Goal: Task Accomplishment & Management: Complete application form

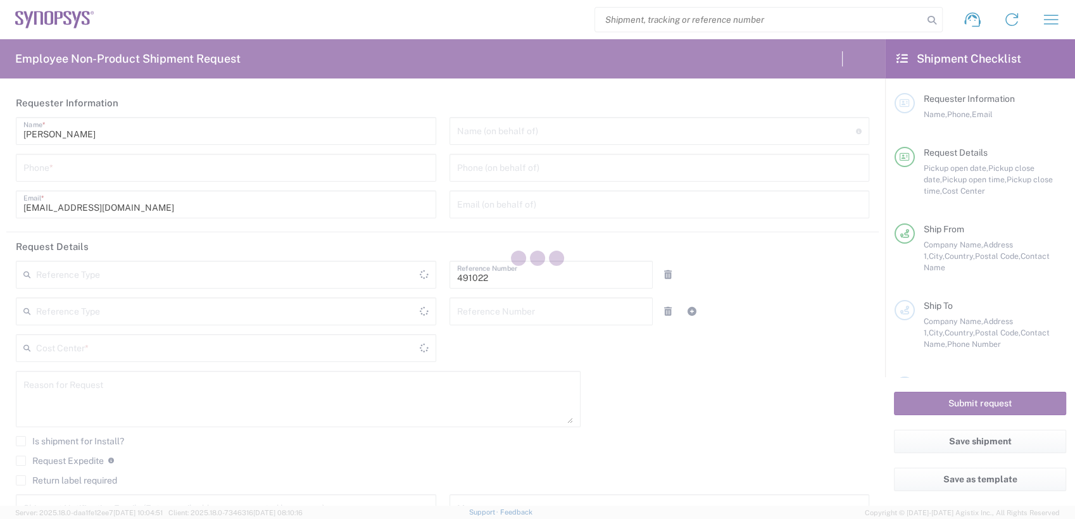
type input "Department"
type input "IN51, SDG, M, ZebuOp 491022"
type input "Telangana"
type input "[GEOGRAPHIC_DATA]"
type input "Delivered at Place"
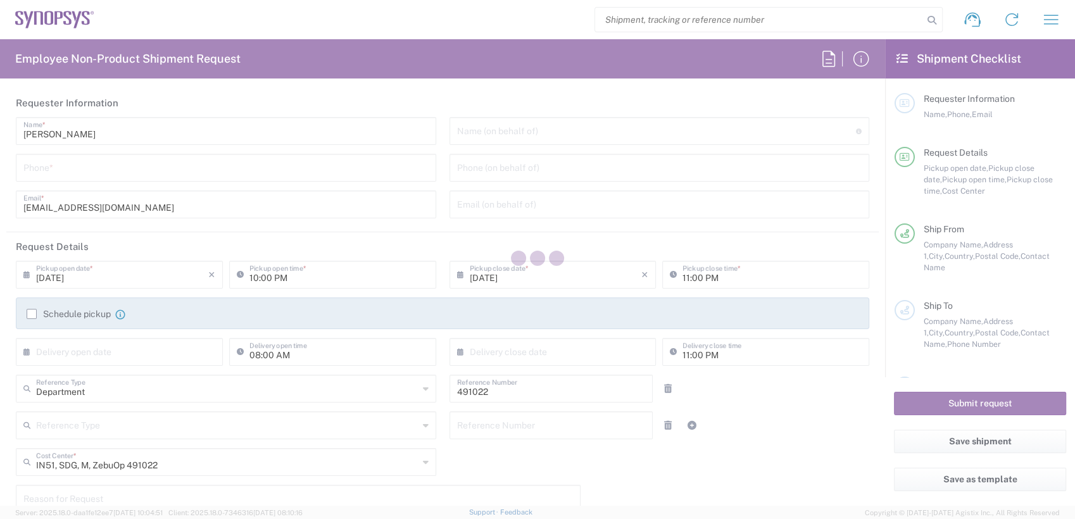
type input "[GEOGRAPHIC_DATA] IN09"
type input "[GEOGRAPHIC_DATA]"
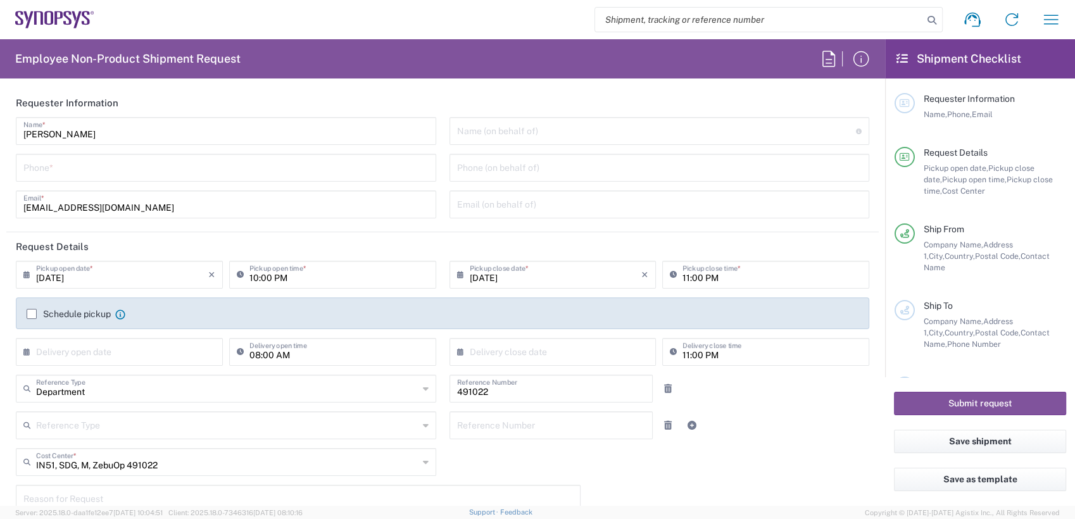
click at [723, 18] on input "search" at bounding box center [759, 20] width 328 height 24
paste input "56690130"
type input "56690130"
click at [933, 18] on icon at bounding box center [932, 20] width 18 height 18
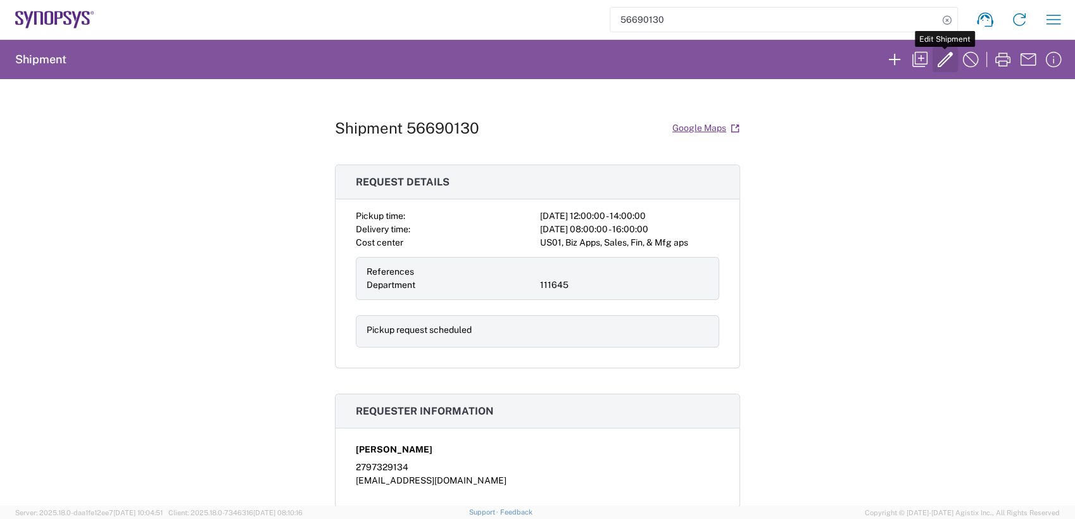
click at [940, 56] on icon "button" at bounding box center [945, 59] width 20 height 20
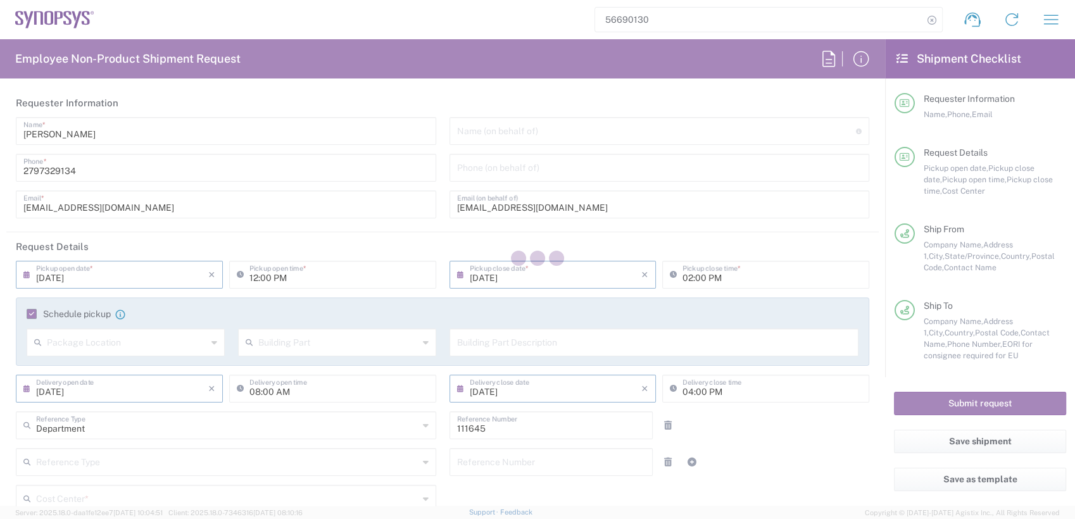
type input "[US_STATE]"
type input "Pallet(s) Standard (Not Stackable)"
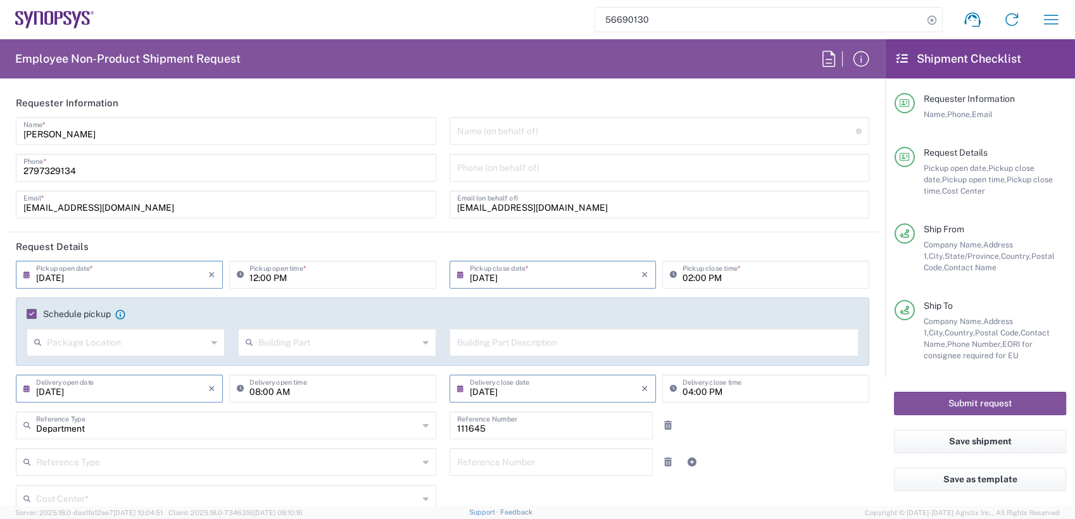
type input "US01, Biz Apps, Sales, Fin, & Mfg aps 111645"
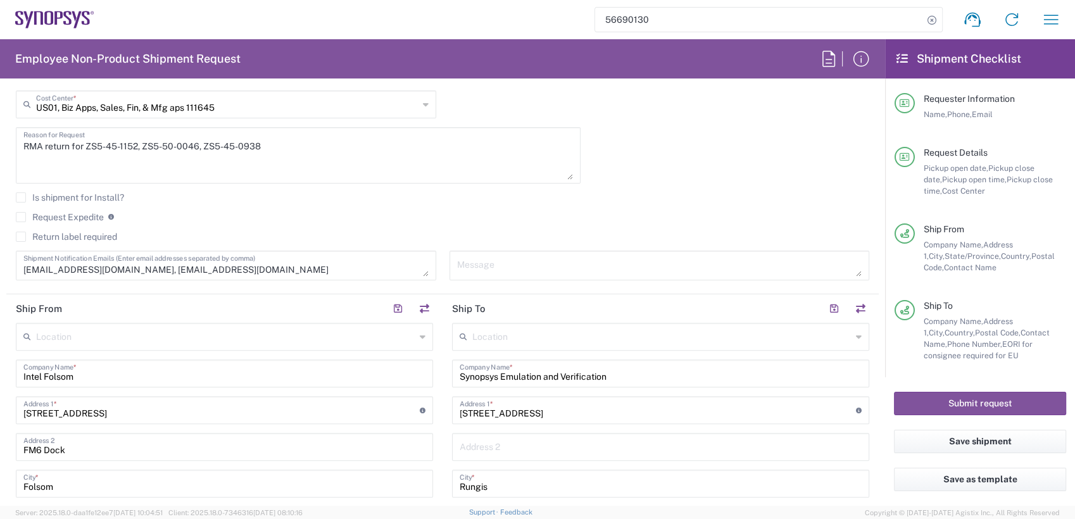
scroll to position [366, 0]
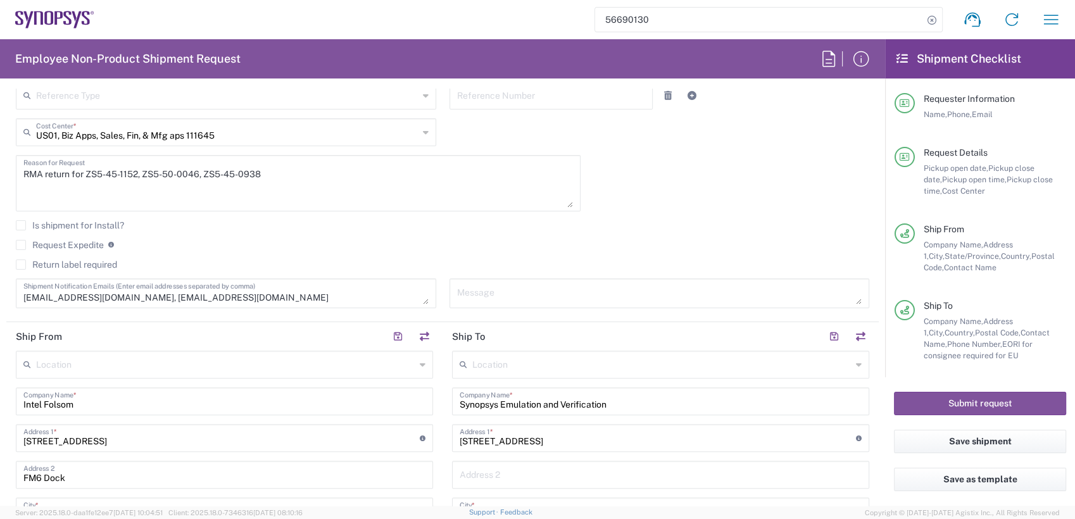
click at [294, 177] on textarea "RMA return for ZS5-45-1152, ZS5-50-0046, ZS5-45-0938" at bounding box center [297, 183] width 549 height 49
paste textarea "ZS5-045_4601"
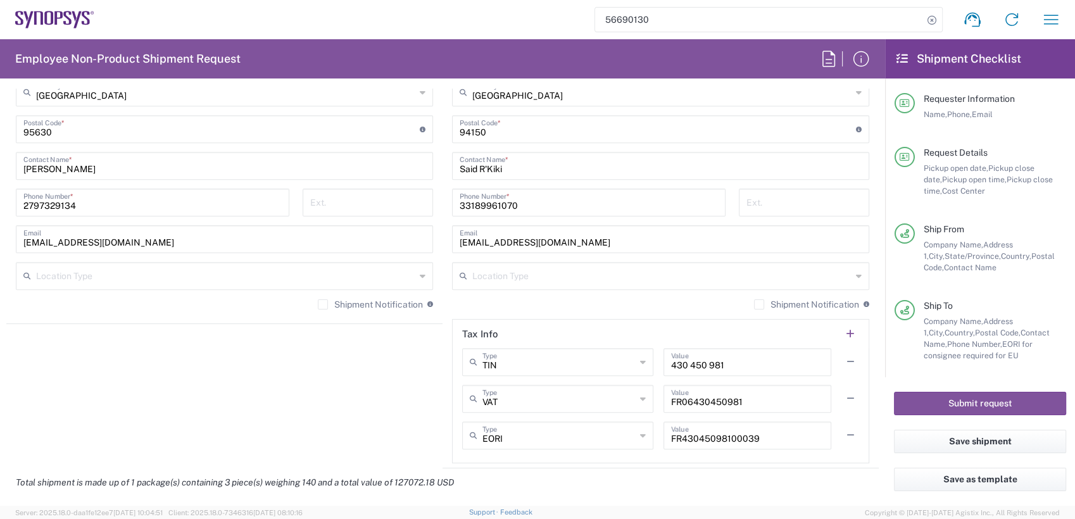
scroll to position [1351, 0]
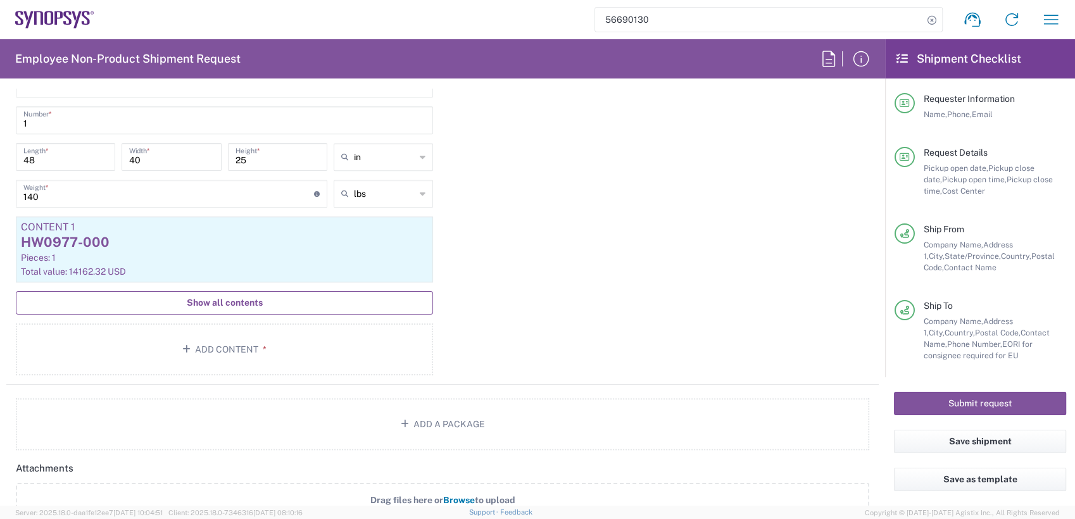
type textarea "RMA return for ZS5-45-1152, ZS5-50-0046, ZS5-45-0938, ZS5-045_4601"
click at [232, 298] on span "Show all contents" at bounding box center [225, 303] width 76 height 12
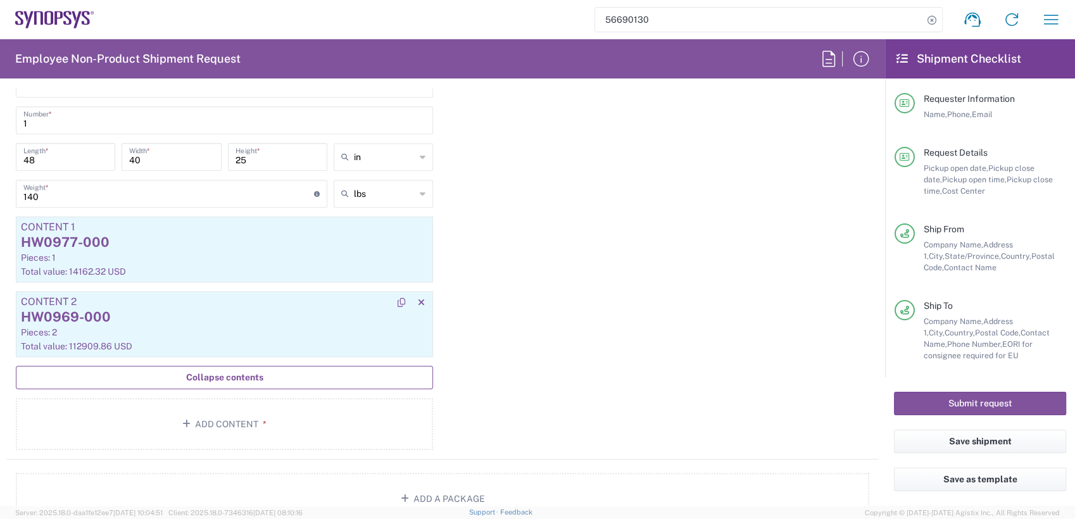
click at [207, 322] on div "HW0969-000" at bounding box center [224, 317] width 407 height 19
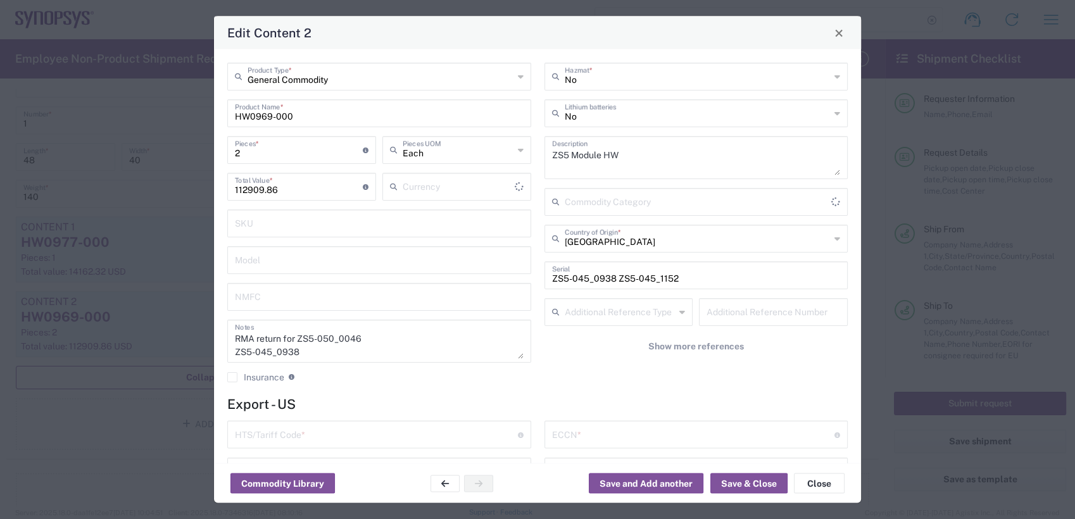
type input "US Dollar"
drag, startPoint x: 259, startPoint y: 153, endPoint x: 163, endPoint y: 142, distance: 96.1
click at [165, 142] on div "Edit Content 2 General Commodity Product Type * HW0969-000 Product Name * 2 Pie…" at bounding box center [537, 259] width 1075 height 519
type input "3"
type input "169364.79"
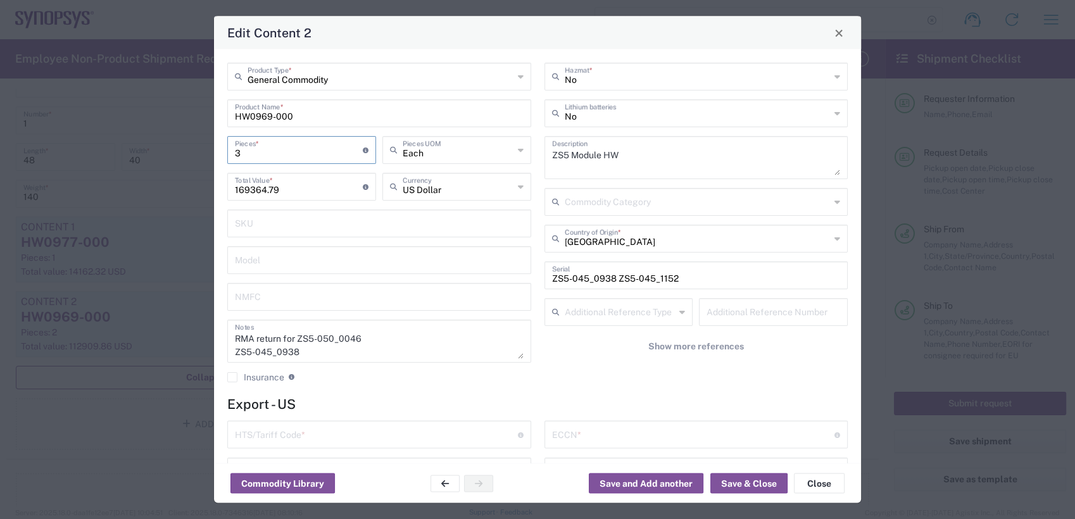
type input "3"
click at [301, 225] on input "text" at bounding box center [379, 222] width 289 height 22
click at [694, 278] on input "ZS5-045_0938 ZS5-045_1152" at bounding box center [696, 274] width 289 height 22
paste input "ZS5-045_4601"
type input "ZS5-045_0938 ZS5-045_1152 ZS5-045_4601"
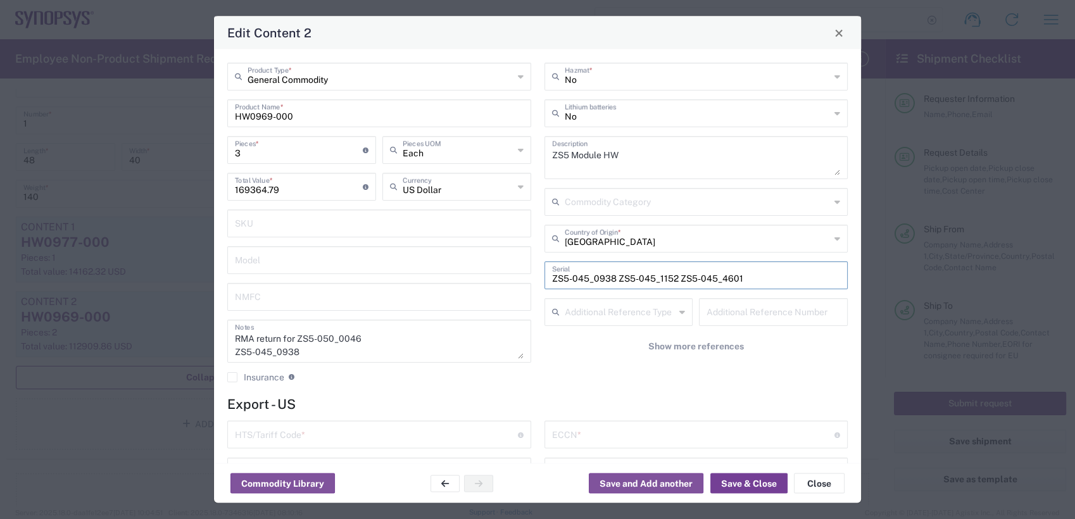
click at [751, 484] on button "Save & Close" at bounding box center [748, 483] width 77 height 20
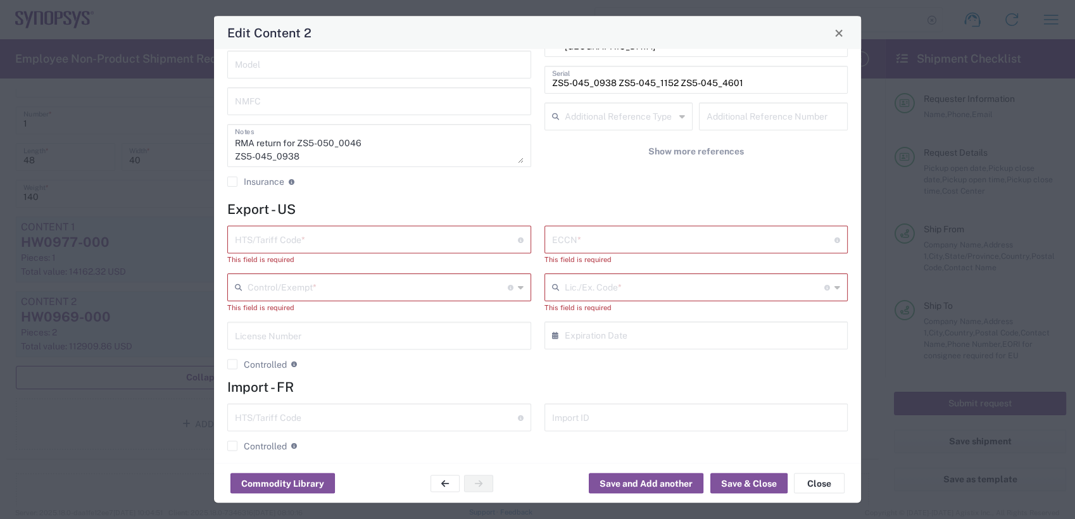
scroll to position [204, 0]
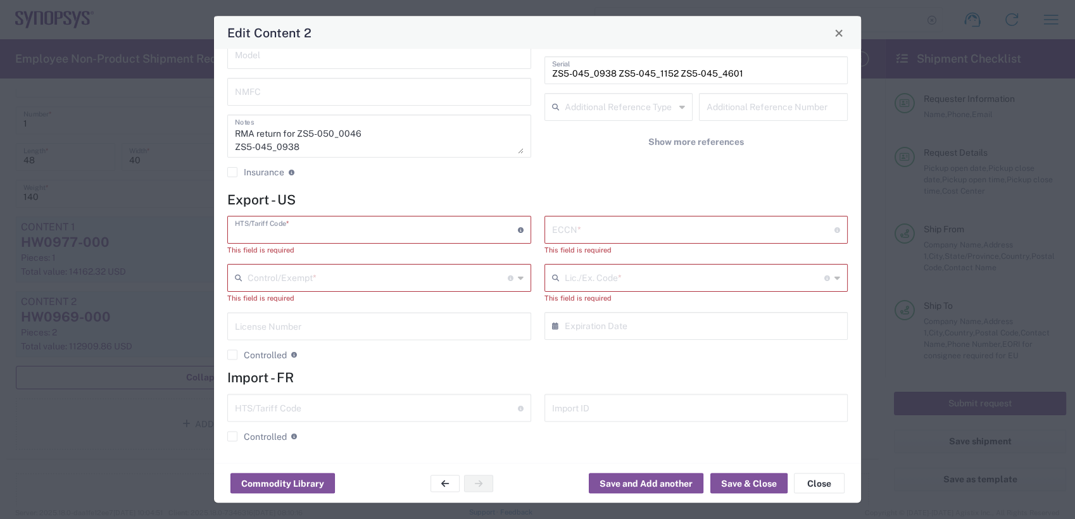
click at [326, 228] on input "text" at bounding box center [376, 229] width 283 height 22
click at [648, 230] on input "text" at bounding box center [693, 229] width 283 height 22
paste input "3B992/NLR"
type input "3B992/NLR"
click at [362, 230] on input "text" at bounding box center [376, 229] width 283 height 22
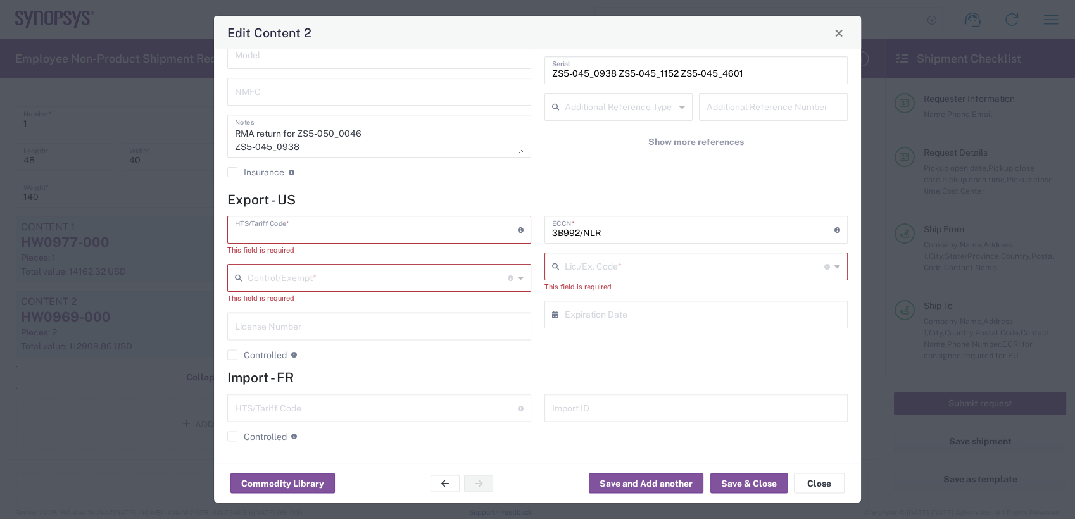
paste input "8473.30.0002"
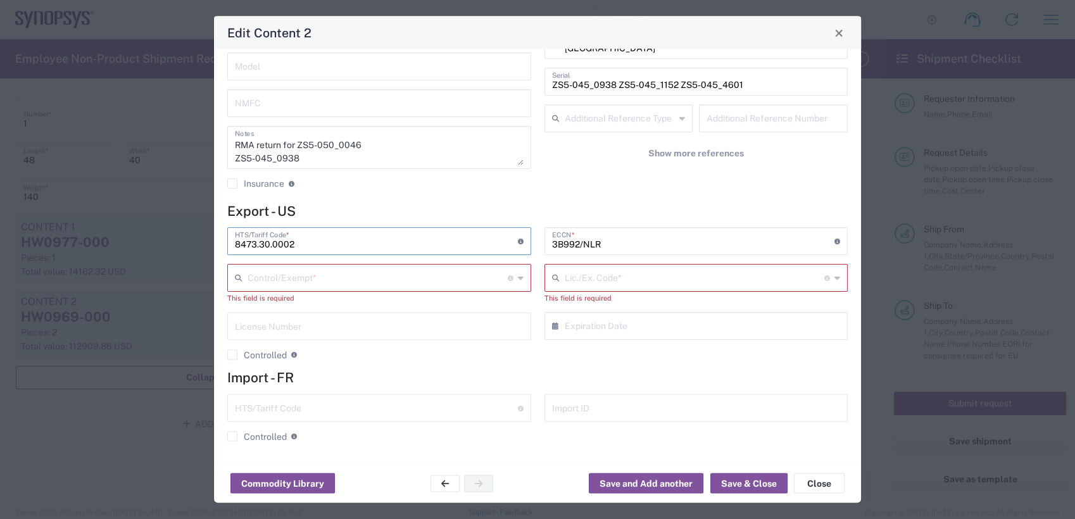
type input "8473.30.0002"
click at [313, 276] on input "text" at bounding box center [377, 277] width 260 height 22
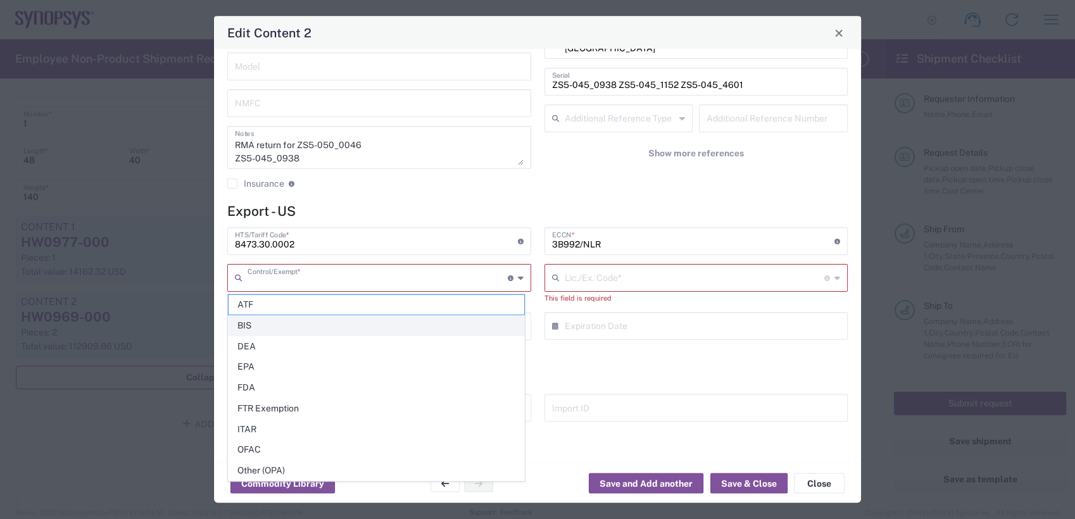
click at [292, 328] on span "BIS" at bounding box center [376, 326] width 296 height 20
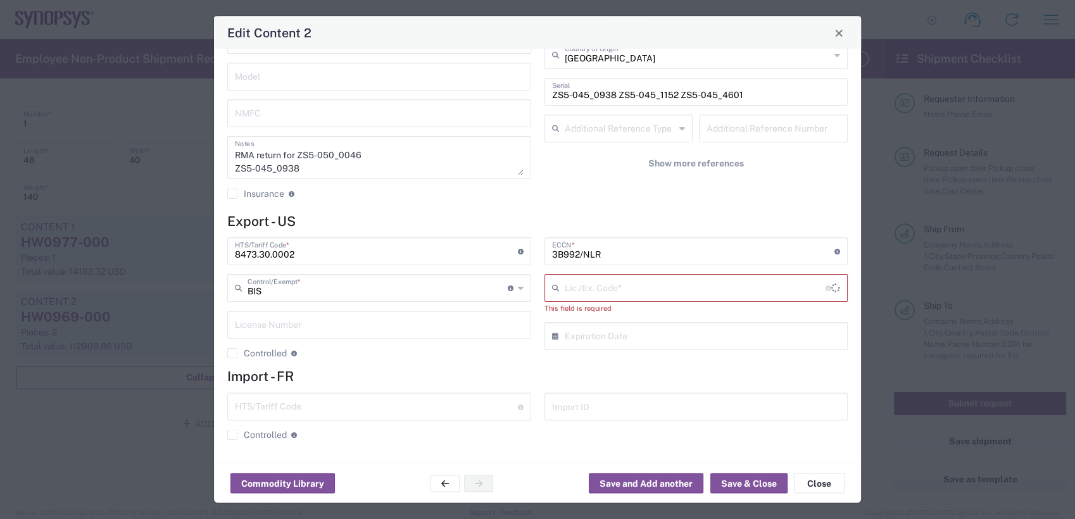
scroll to position [182, 0]
click at [615, 286] on input "text" at bounding box center [695, 289] width 261 height 22
type input "BIS"
click at [387, 294] on input "BIS" at bounding box center [377, 289] width 260 height 22
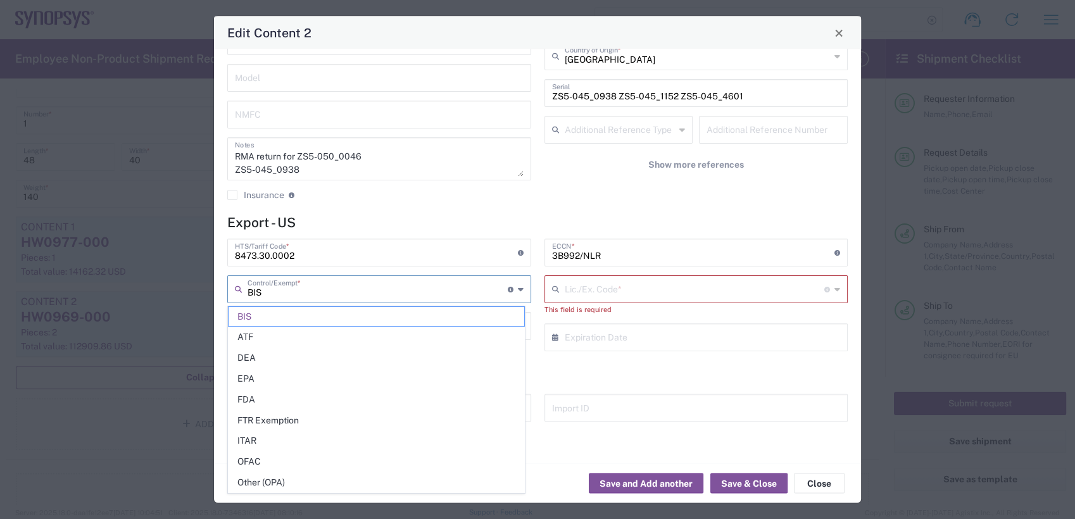
click at [632, 297] on input "text" at bounding box center [695, 289] width 260 height 22
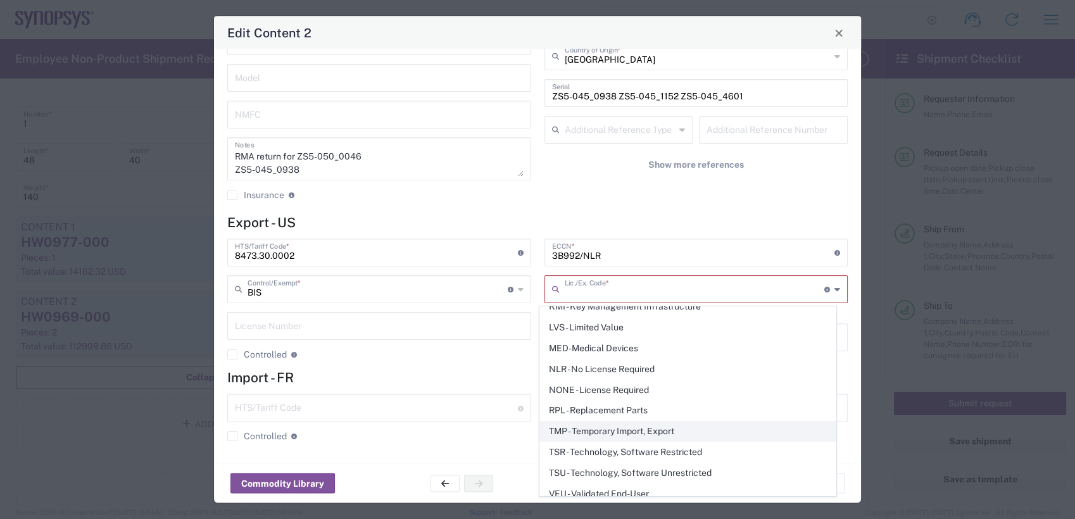
scroll to position [243, 0]
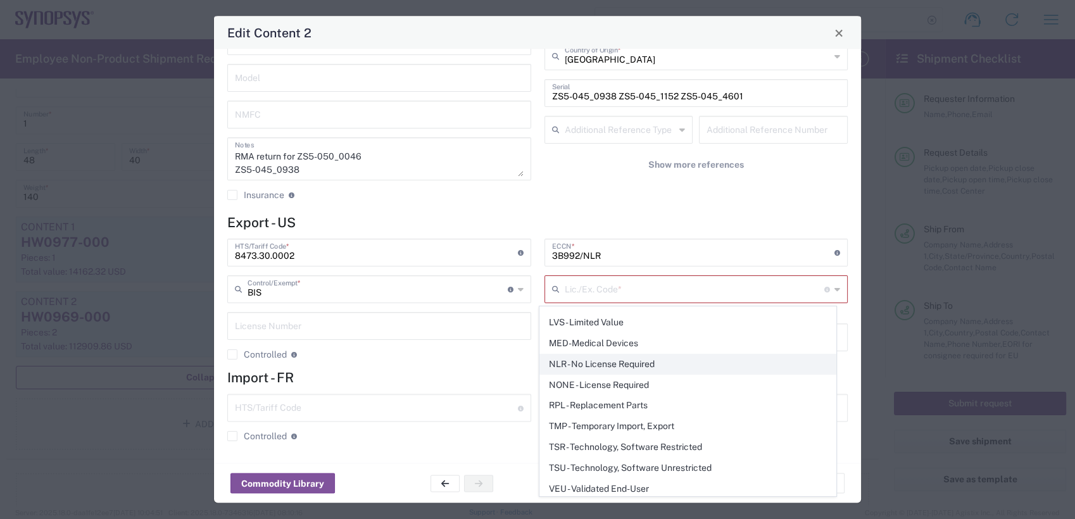
click at [608, 363] on span "NLR - No License Required" at bounding box center [688, 364] width 296 height 20
type input "NLR - No License Required"
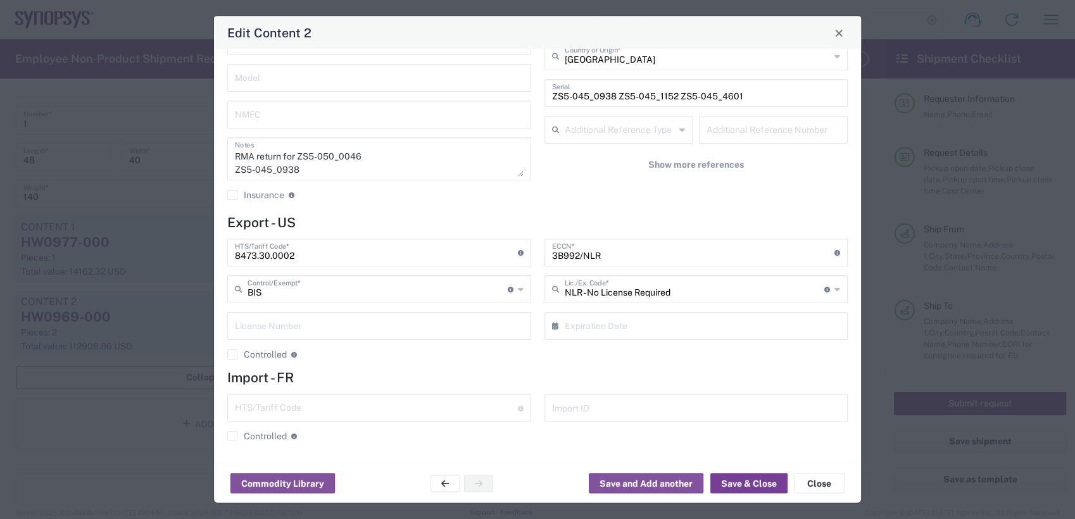
click at [737, 482] on button "Save & Close" at bounding box center [748, 483] width 77 height 20
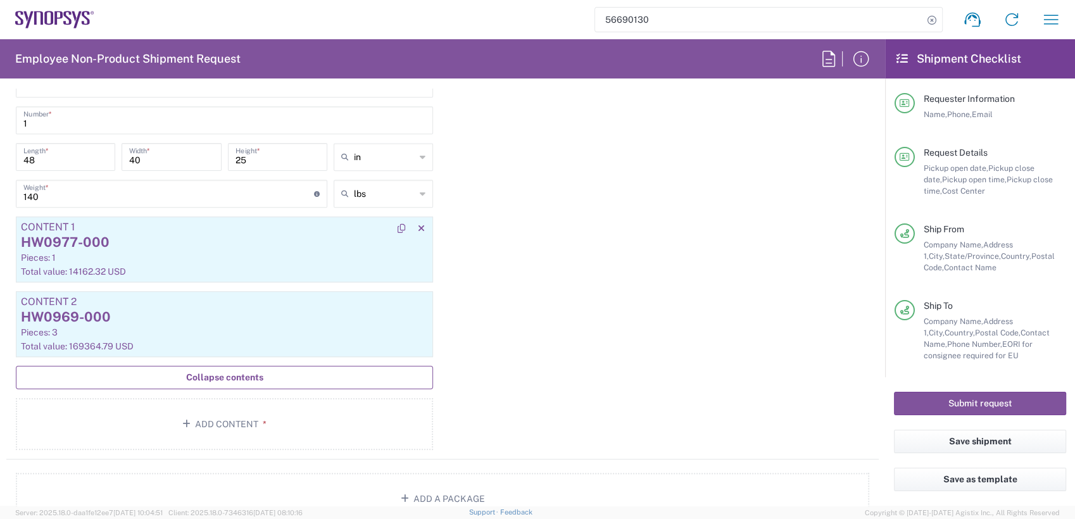
click at [235, 245] on div "HW0977-000" at bounding box center [224, 242] width 407 height 19
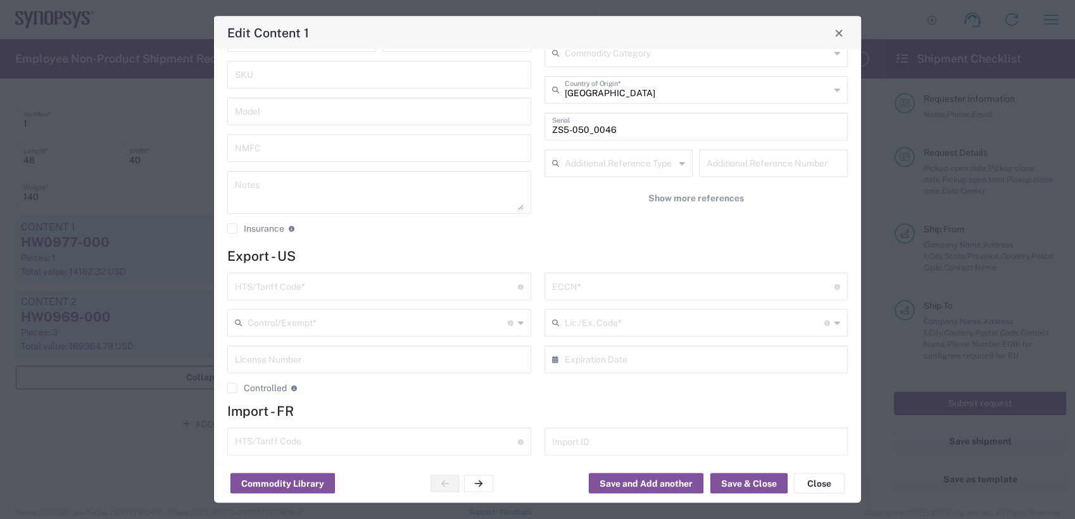
scroll to position [182, 0]
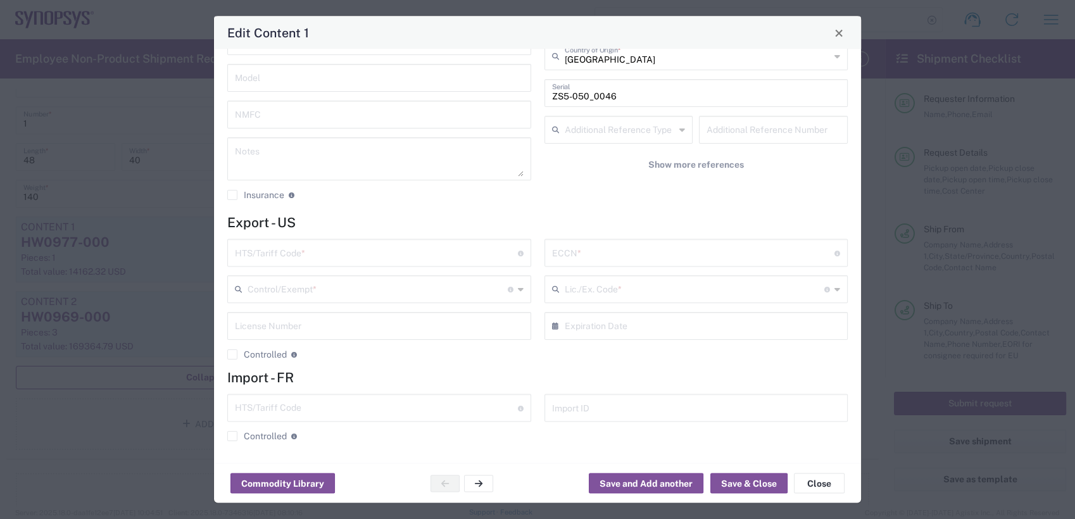
click at [607, 253] on input "text" at bounding box center [693, 252] width 283 height 22
paste input "3B992/NLR"
type input "3B992/NLR"
click at [433, 259] on input "text" at bounding box center [376, 252] width 283 height 22
paste input "8473.30.0002"
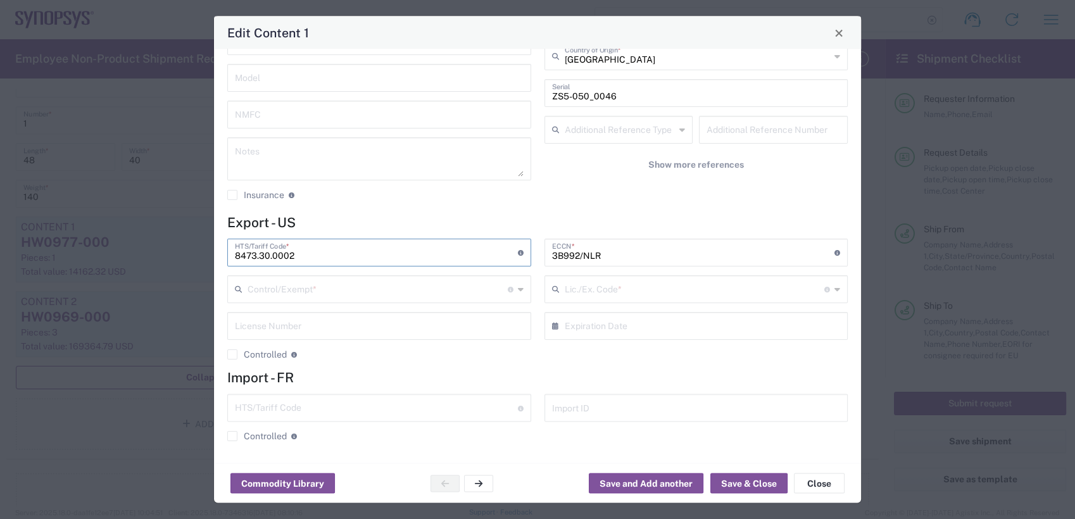
type input "8473.30.0002"
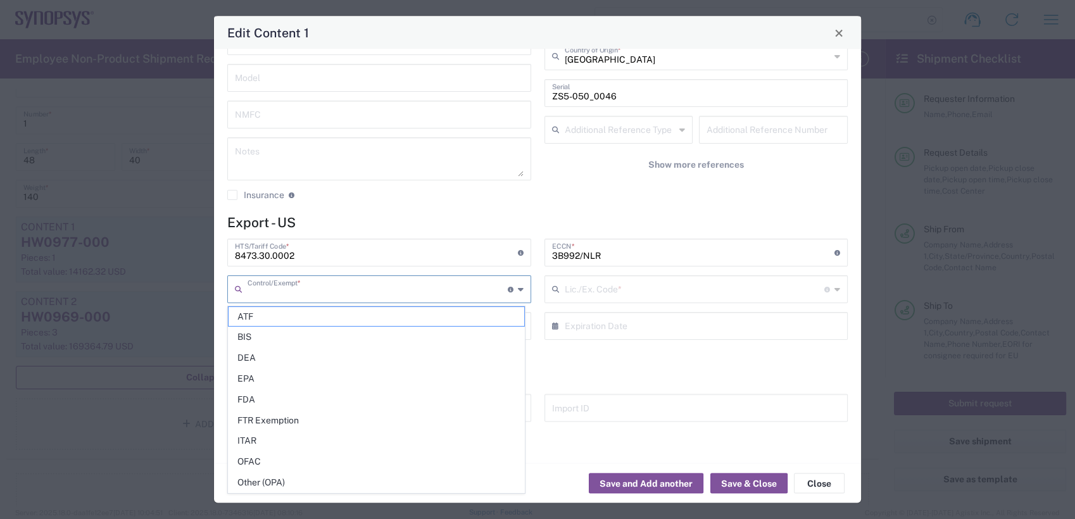
click at [330, 292] on input "text" at bounding box center [377, 289] width 260 height 22
click at [324, 344] on span "BIS" at bounding box center [376, 337] width 296 height 20
type input "BIS"
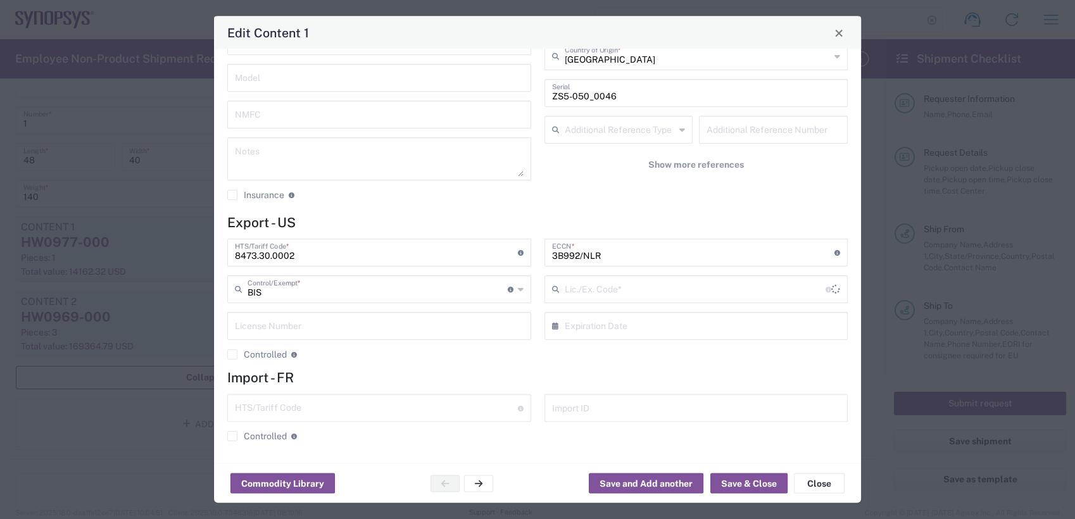
click at [596, 284] on input "text" at bounding box center [695, 289] width 261 height 22
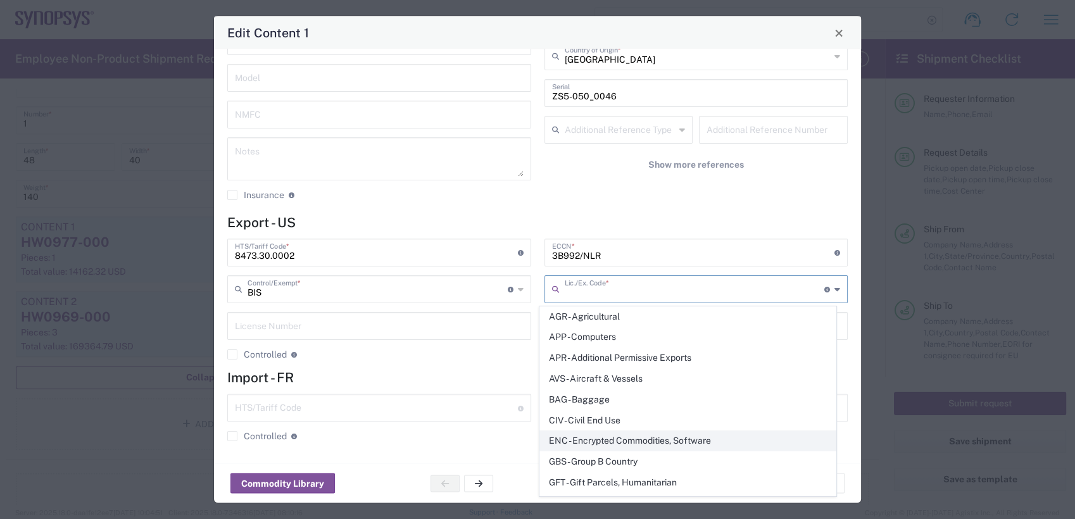
scroll to position [243, 0]
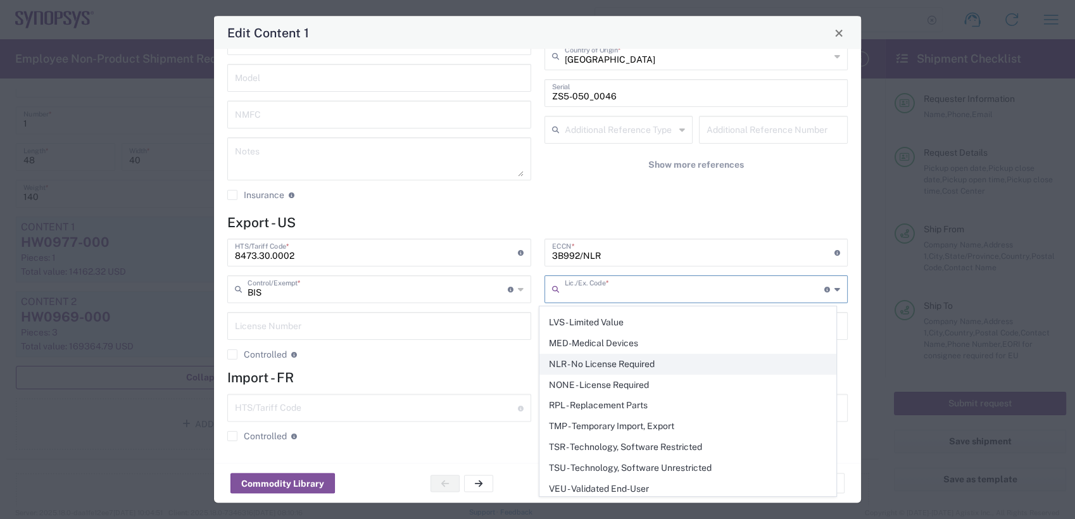
click at [619, 359] on span "NLR - No License Required" at bounding box center [688, 364] width 296 height 20
type input "NLR - No License Required"
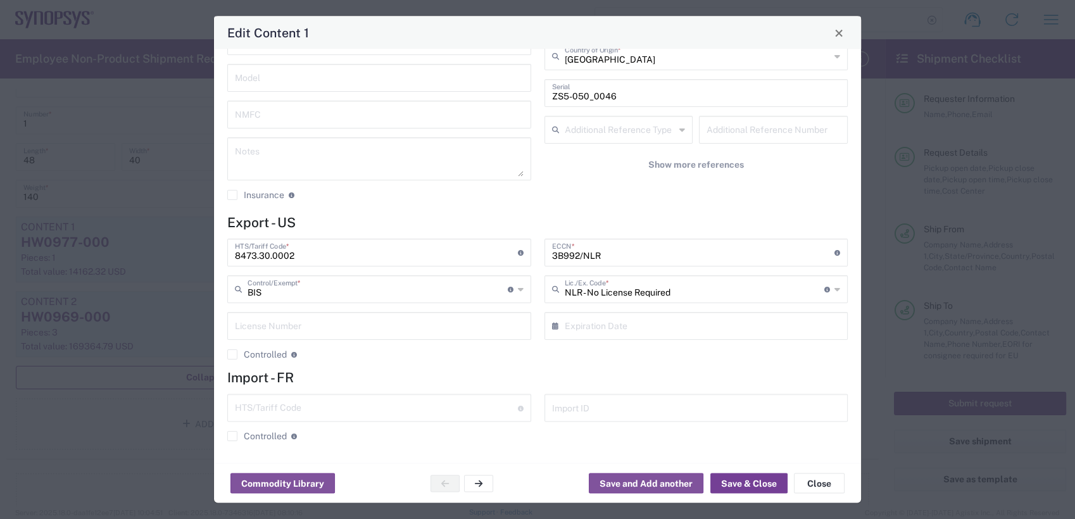
click at [744, 482] on button "Save & Close" at bounding box center [748, 483] width 77 height 20
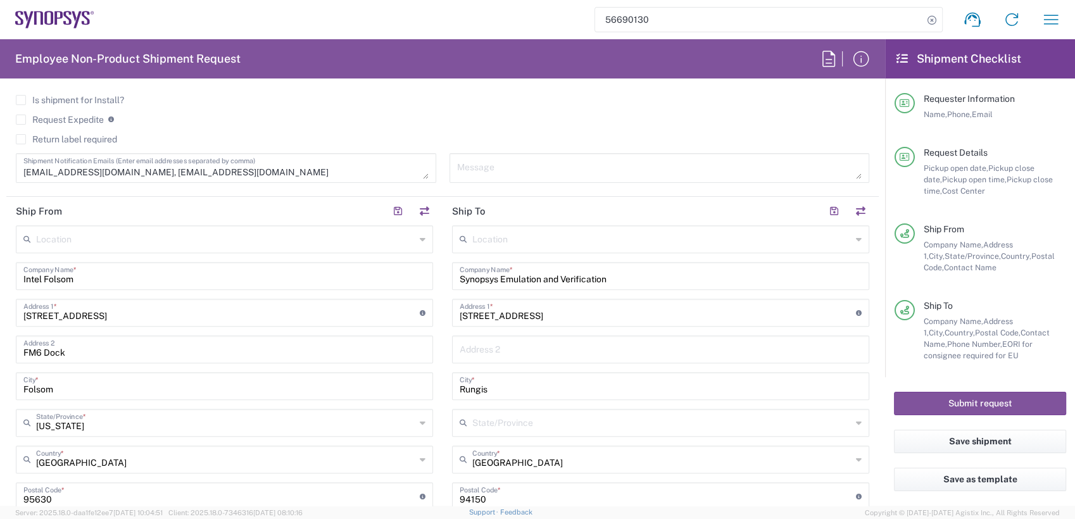
scroll to position [984, 0]
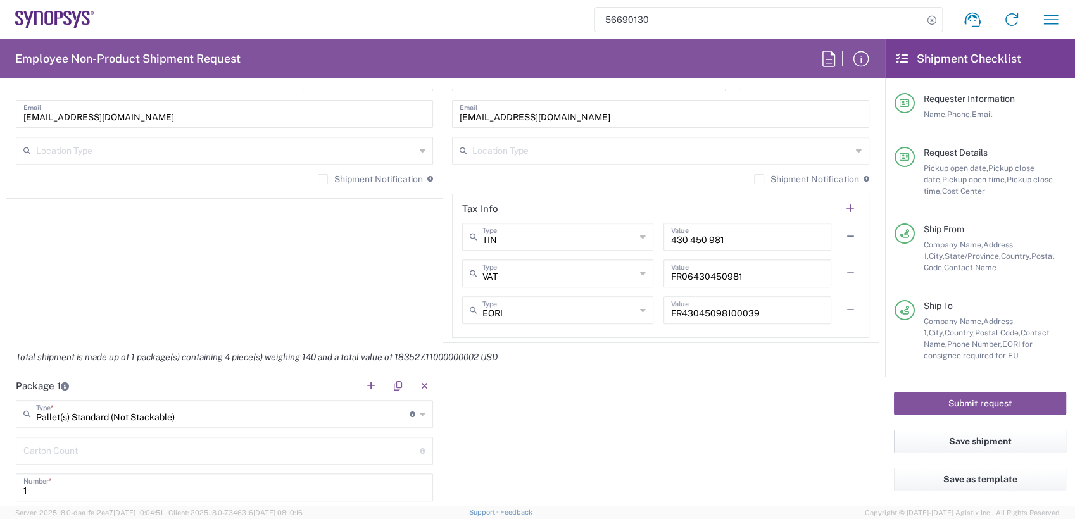
click at [967, 442] on button "Save shipment" at bounding box center [980, 441] width 172 height 23
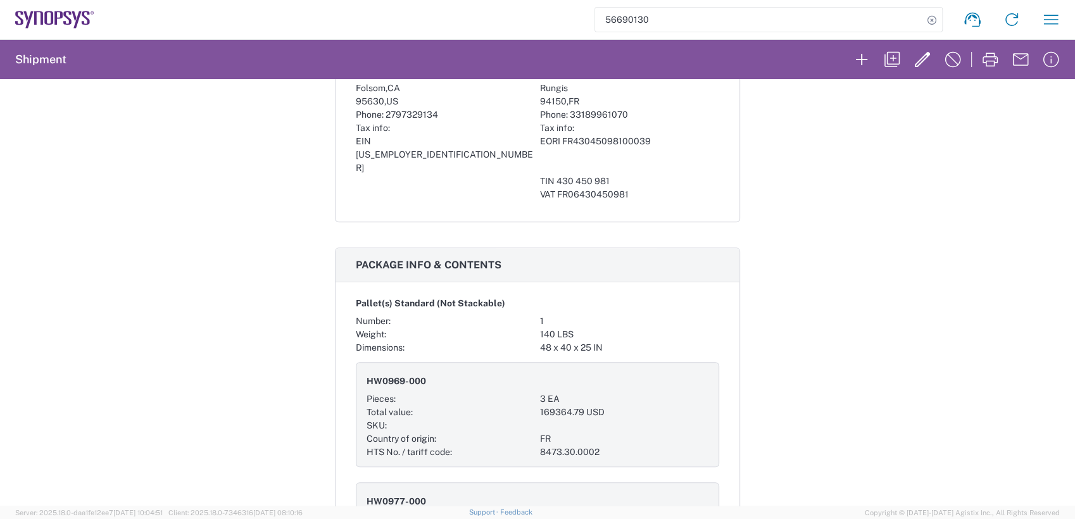
scroll to position [1477, 0]
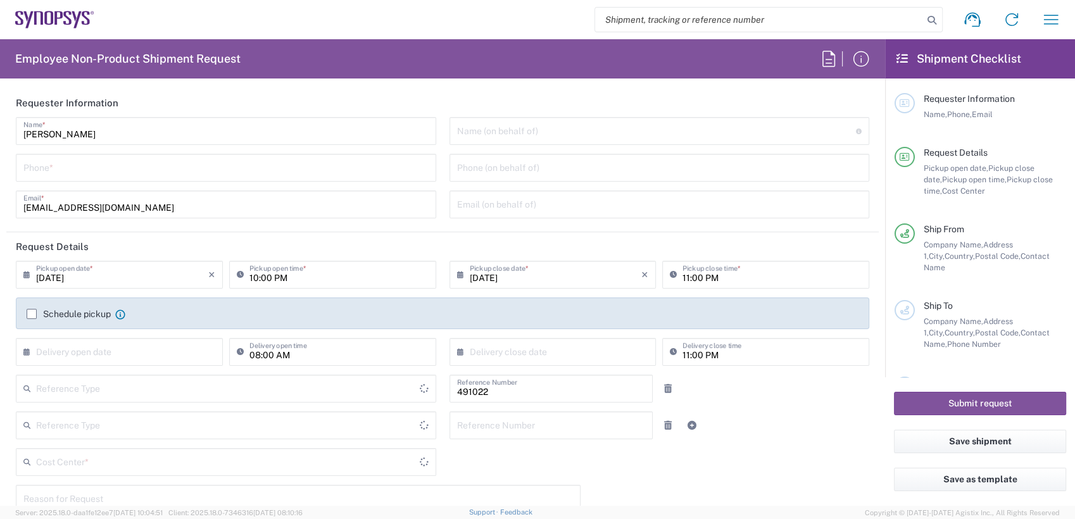
type input "Department"
type input "Delivered at Place"
type input "IN51, SDG, M, ZebuOp 491022"
type input "Telangana"
type input "[GEOGRAPHIC_DATA]"
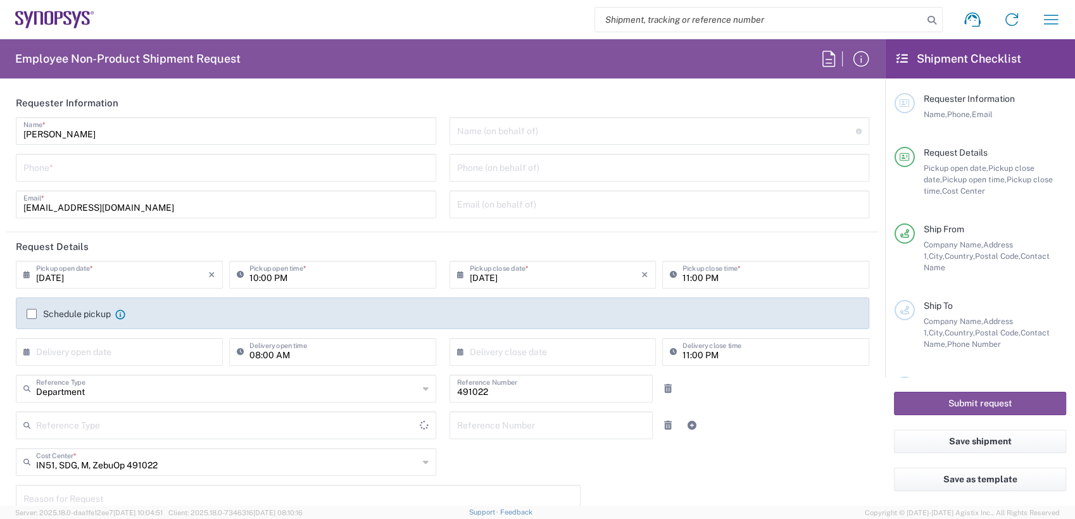
type input "[GEOGRAPHIC_DATA]"
type input "[GEOGRAPHIC_DATA] IN09"
click at [782, 20] on input "search" at bounding box center [759, 20] width 328 height 24
paste input "56690130"
type input "56690130"
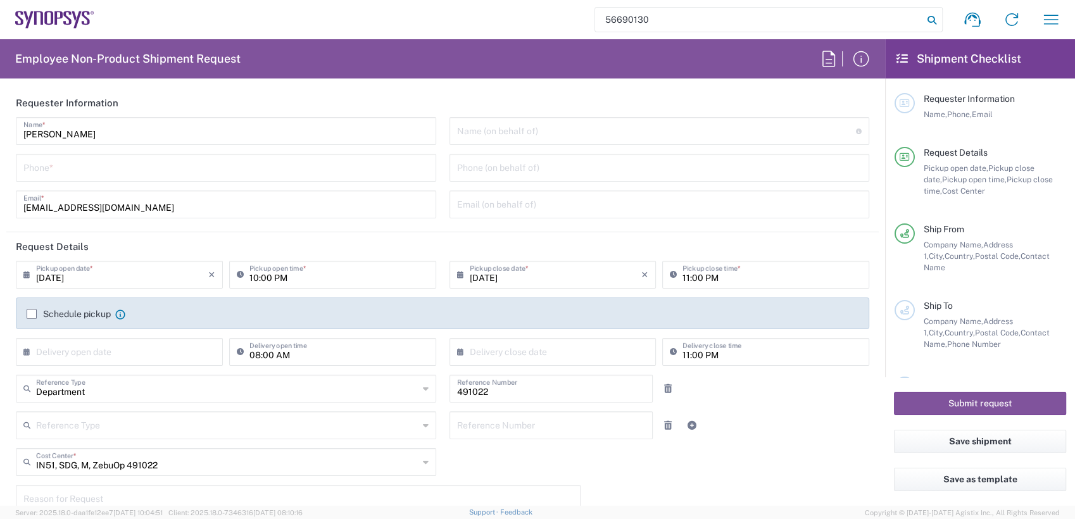
click at [929, 17] on icon at bounding box center [932, 20] width 18 height 18
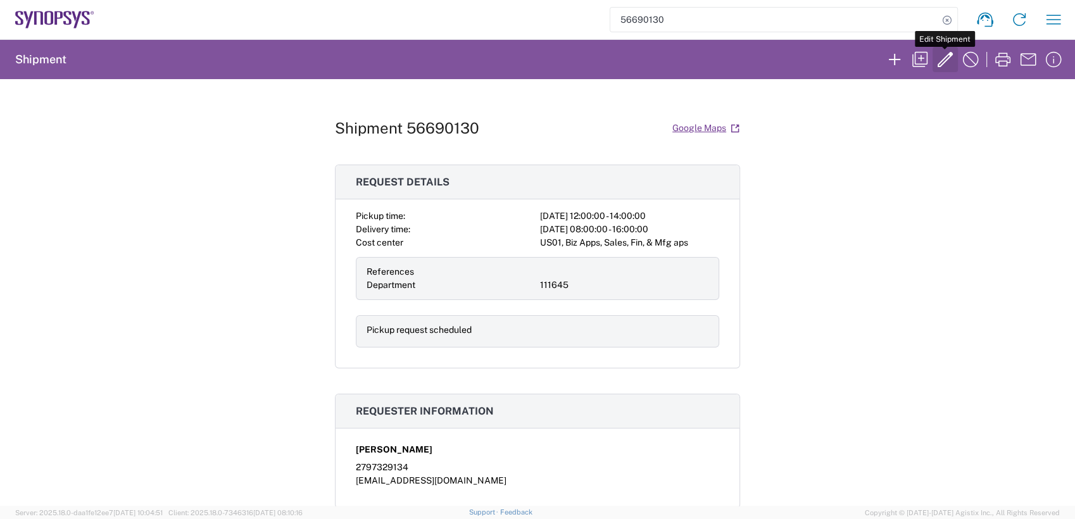
click at [949, 63] on icon "button" at bounding box center [945, 59] width 20 height 20
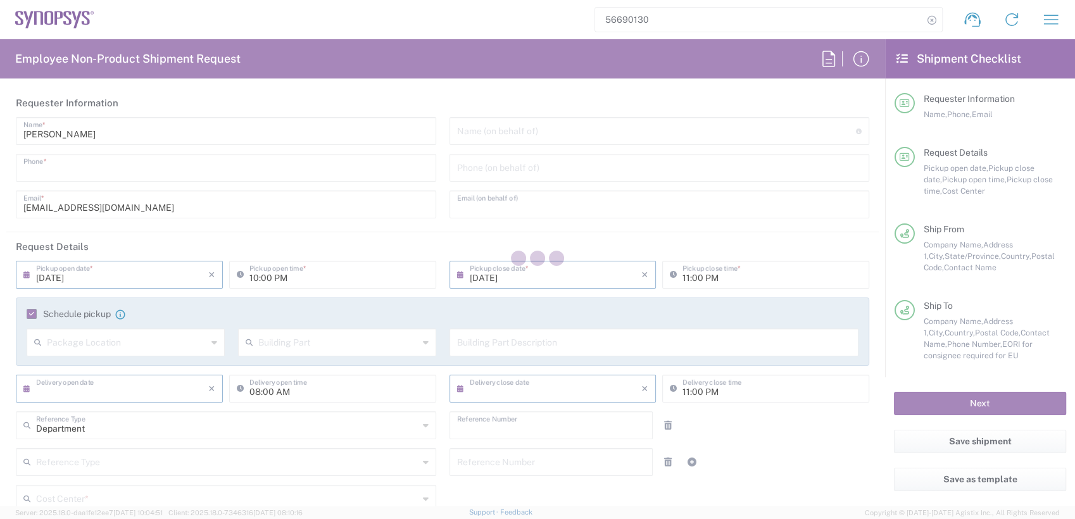
type input "[PERSON_NAME]"
type input "2797329134"
type input "[EMAIL_ADDRESS][DOMAIN_NAME]"
type input "[DATE]"
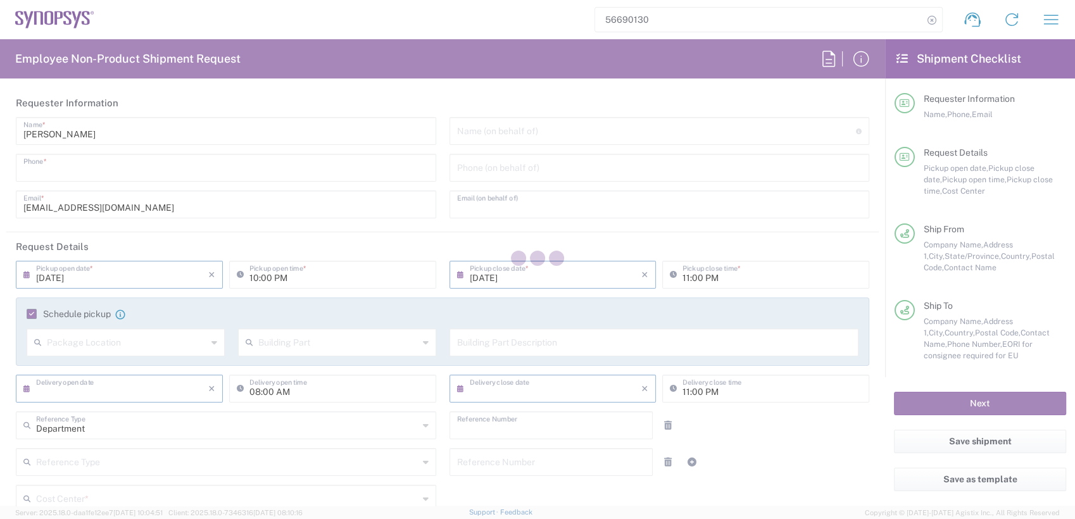
type input "12:00 PM"
type input "[DATE]"
type input "02:00 PM"
type input "[DATE]"
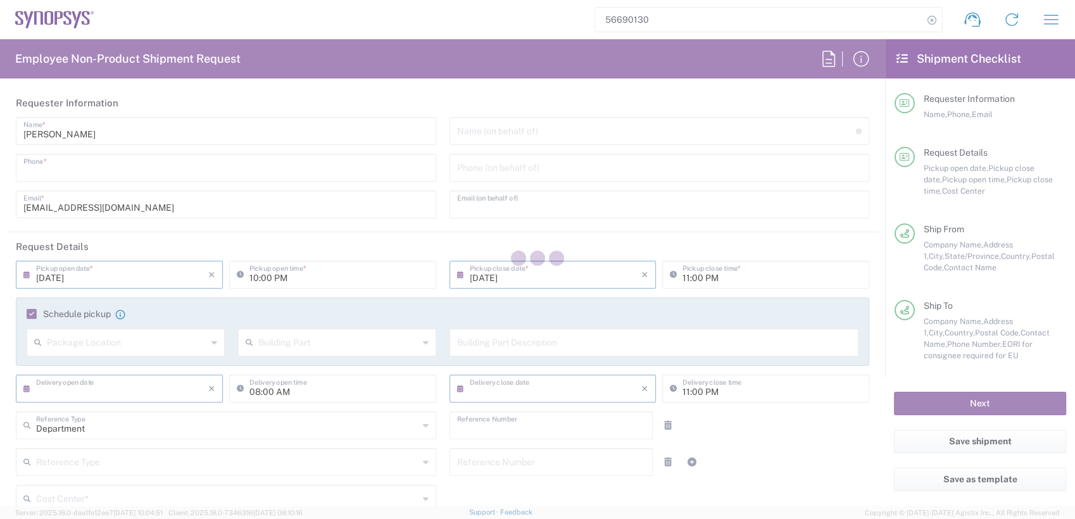
type input "04:00 PM"
type input "111645"
type textarea "RMA return for ZS5-45-1152, ZS5-50-0046, ZS5-45-0938"
type textarea "[EMAIL_ADDRESS][DOMAIN_NAME], [EMAIL_ADDRESS][DOMAIN_NAME]"
type input "Intel Folsom"
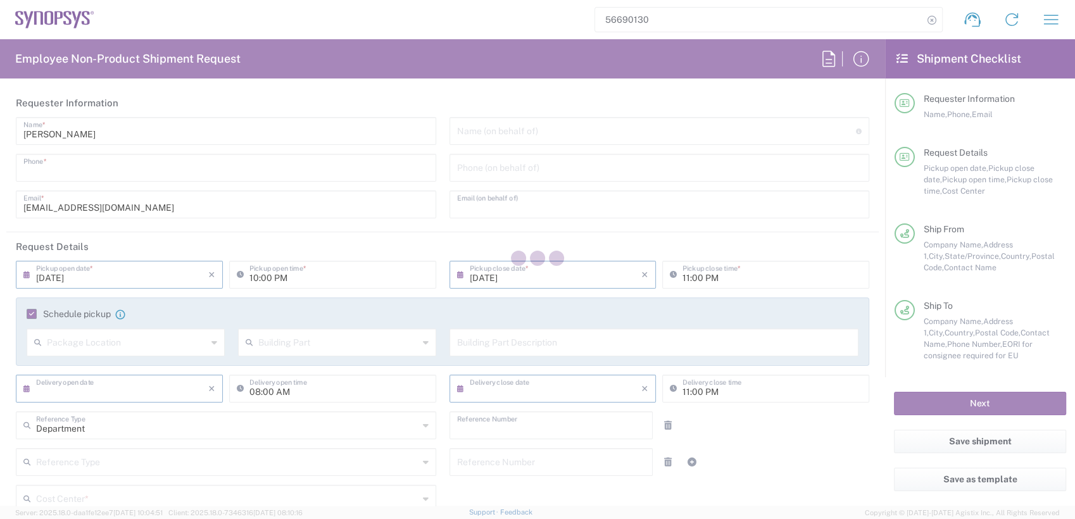
type input "[STREET_ADDRESS]"
type input "FM6 Dock"
type input "Folsom"
type input "95630"
type input "[PERSON_NAME]"
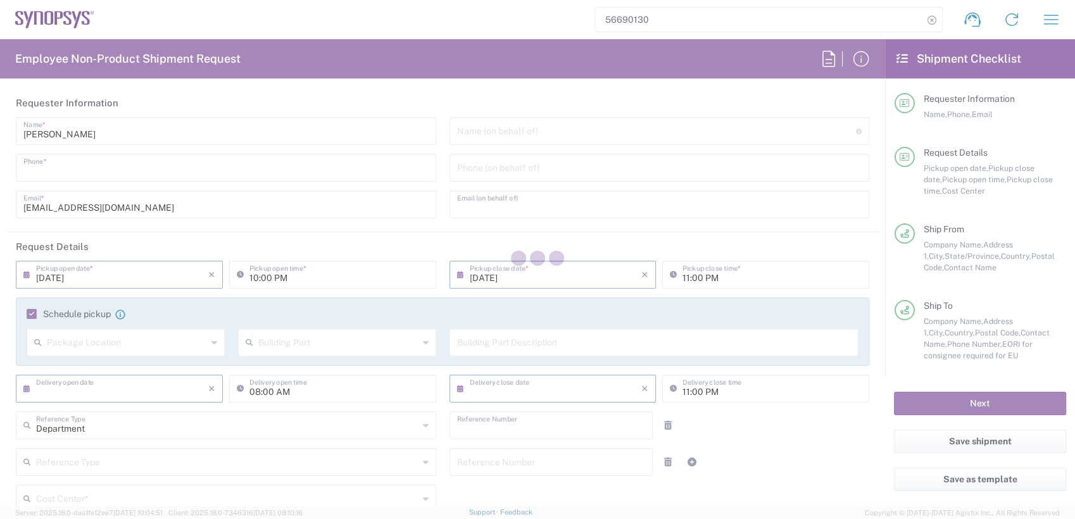
type input "2797329134"
type input "[EMAIL_ADDRESS][DOMAIN_NAME]"
type input "Synopsys Emulation and Verification"
type input "[STREET_ADDRESS]"
type input "Rungis"
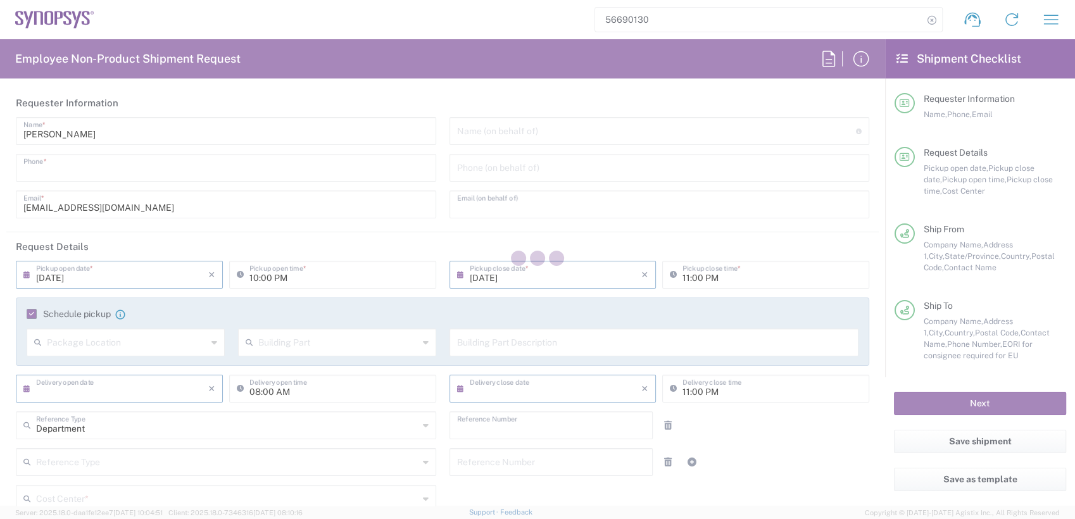
type input "[GEOGRAPHIC_DATA]"
type input "94150"
type input "Said R'Kiki"
type input "33189961070"
type input "[EMAIL_ADDRESS][DOMAIN_NAME]"
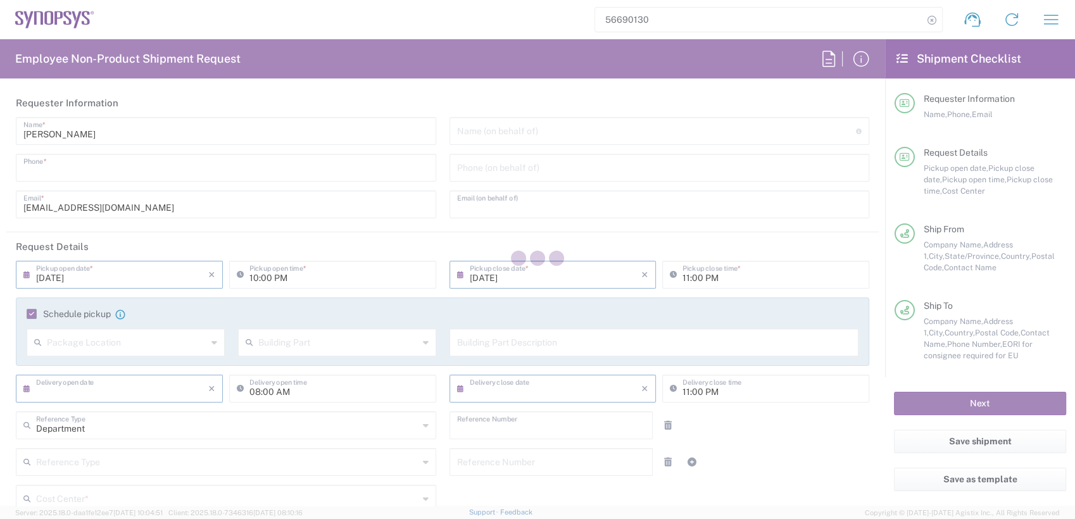
type input "ATTn Synopsys - [PERSON_NAME]"
type input "[US_STATE]"
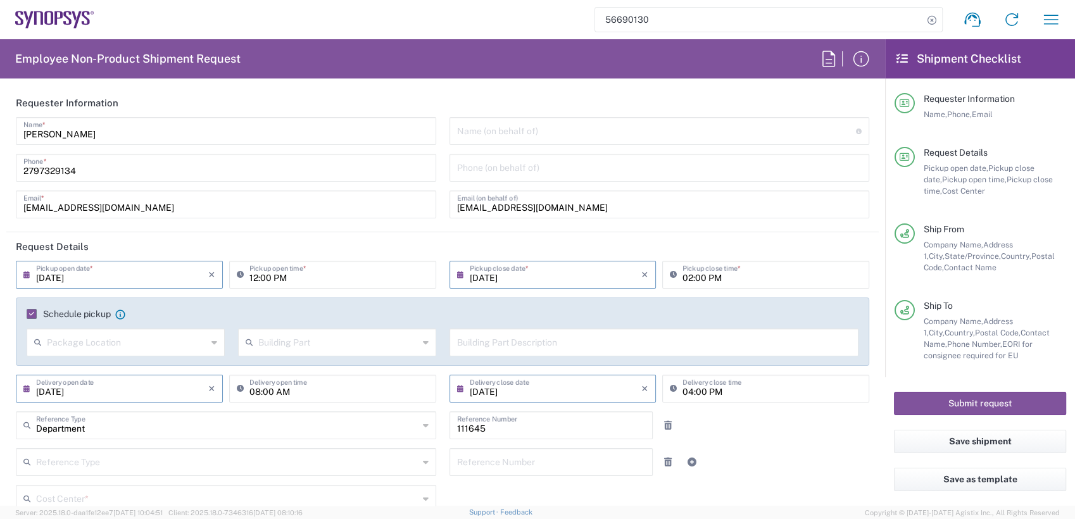
type input "Pallet(s) Standard (Not Stackable)"
type input "US01, Biz Apps, Sales, Fin, & Mfg aps 111645"
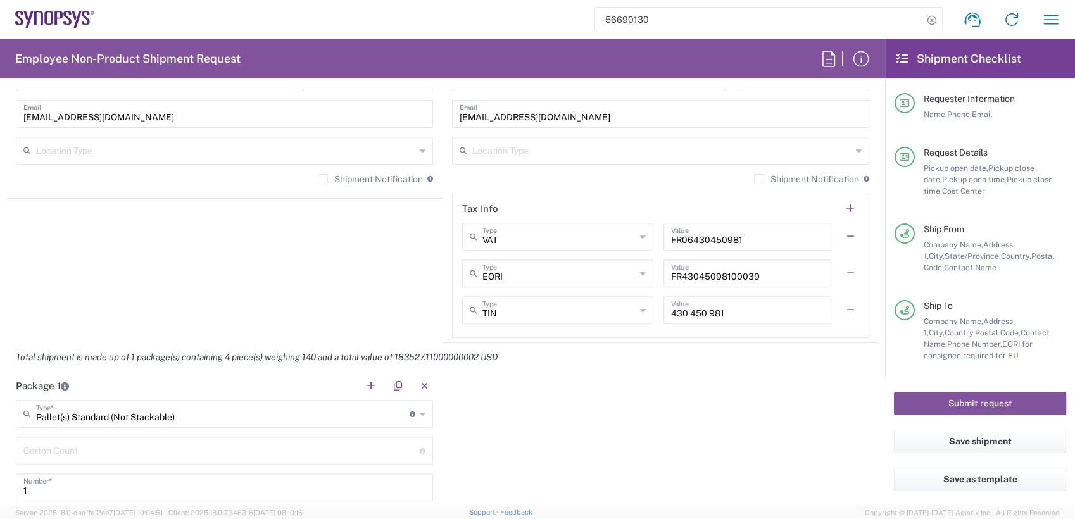
scroll to position [1477, 0]
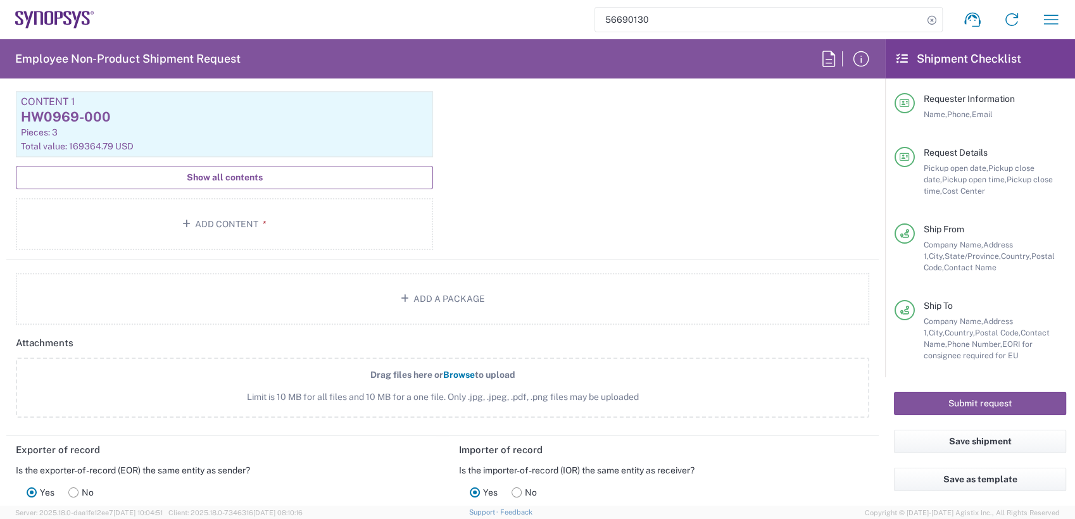
click at [214, 175] on span "Show all contents" at bounding box center [225, 178] width 76 height 12
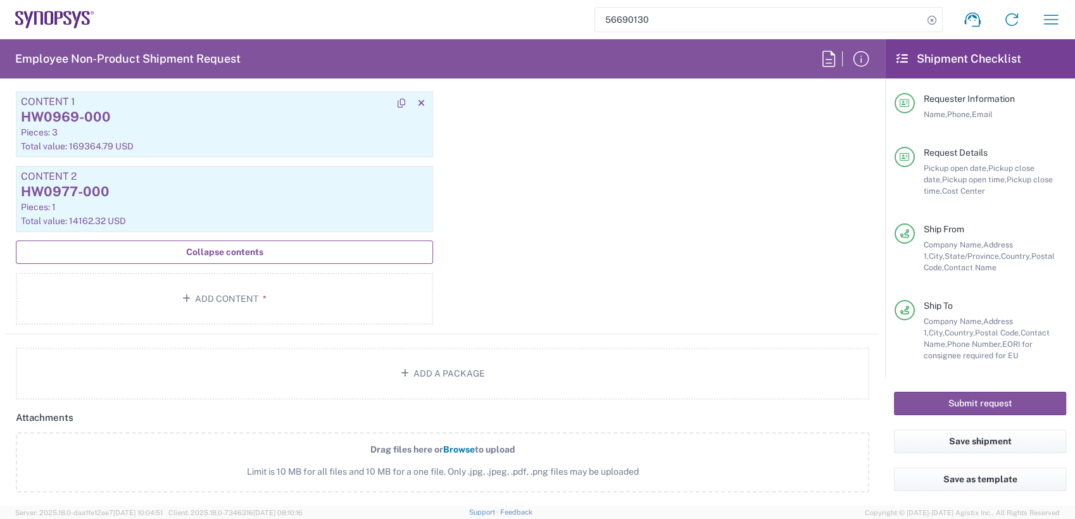
click at [191, 129] on div "Pieces: 3" at bounding box center [224, 132] width 407 height 11
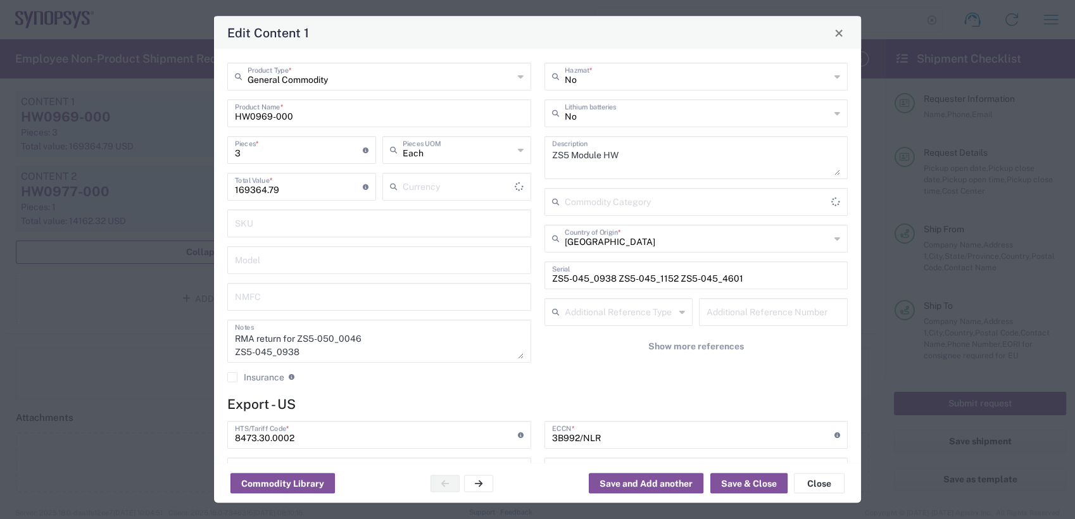
type input "US Dollar"
type input "BIS"
type input "NLR - No License Required"
drag, startPoint x: 546, startPoint y: 276, endPoint x: 608, endPoint y: 276, distance: 61.4
click at [608, 276] on input "ZS5-045_0938 ZS5-045_1152 ZS5-045_4601" at bounding box center [696, 274] width 289 height 22
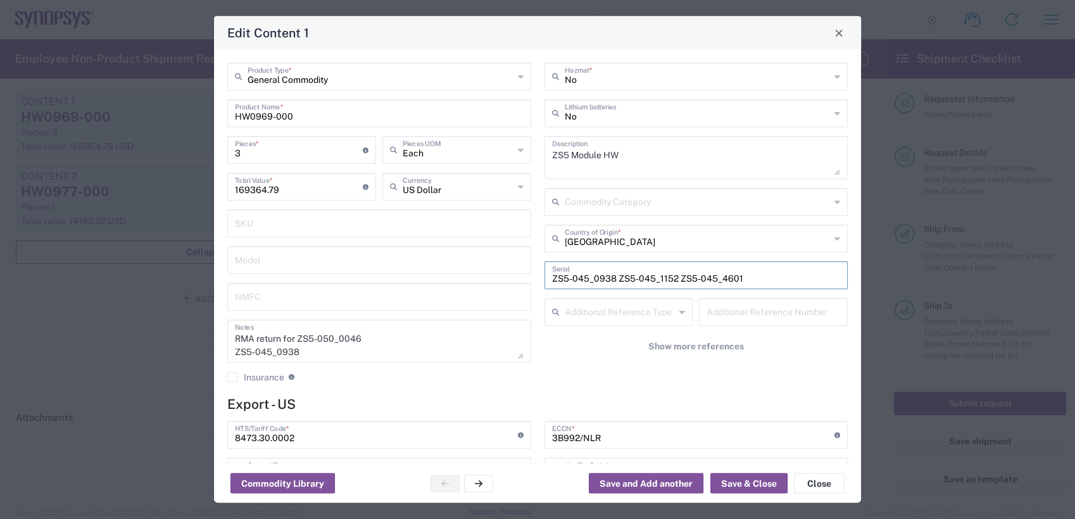
drag, startPoint x: 613, startPoint y: 279, endPoint x: 670, endPoint y: 279, distance: 56.3
click at [670, 279] on input "ZS5-045_0938 ZS5-045_1152 ZS5-045_4601" at bounding box center [696, 274] width 289 height 22
drag, startPoint x: 674, startPoint y: 280, endPoint x: 734, endPoint y: 280, distance: 60.1
click at [734, 280] on input "ZS5-045_0938 ZS5-045_1152 ZS5-045_4601" at bounding box center [696, 274] width 289 height 22
click at [811, 481] on button "Close" at bounding box center [819, 483] width 51 height 20
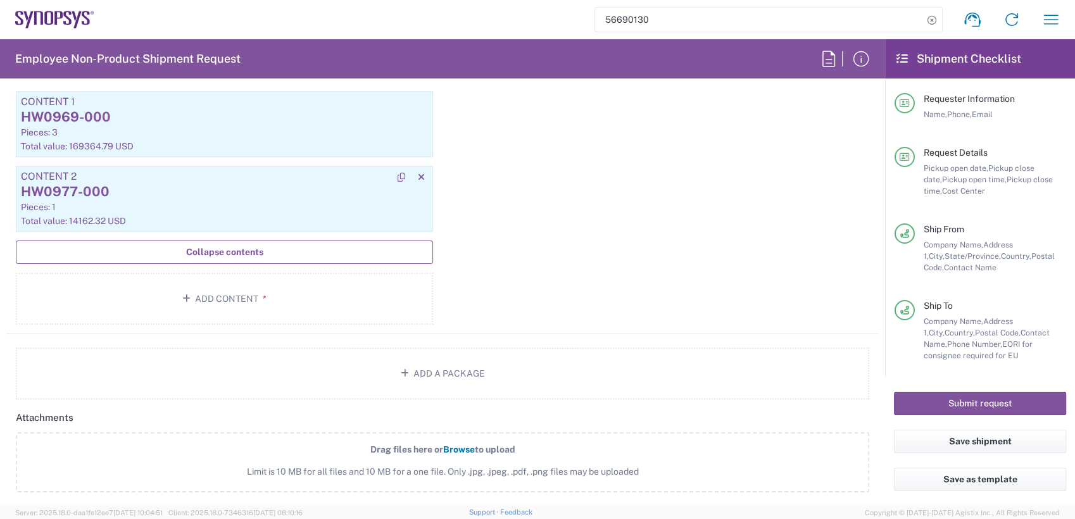
click at [220, 191] on div "HW0977-000" at bounding box center [224, 191] width 407 height 19
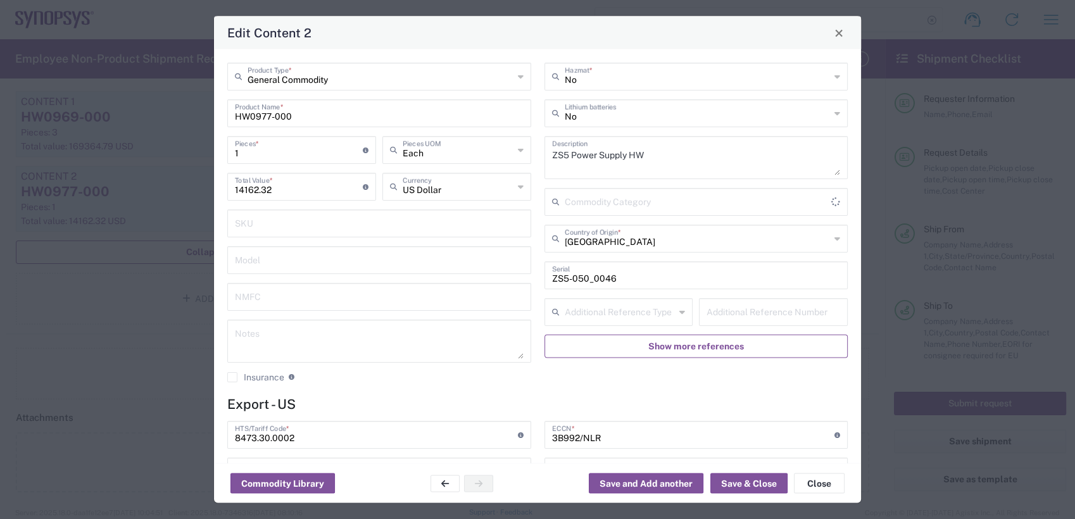
type input "BIS"
type input "NLR - No License Required"
drag, startPoint x: 615, startPoint y: 277, endPoint x: 541, endPoint y: 277, distance: 74.1
click at [544, 277] on div "ZS5-050_0046 Serial" at bounding box center [696, 275] width 304 height 28
click at [820, 489] on button "Close" at bounding box center [819, 483] width 51 height 20
